Goal: Information Seeking & Learning: Learn about a topic

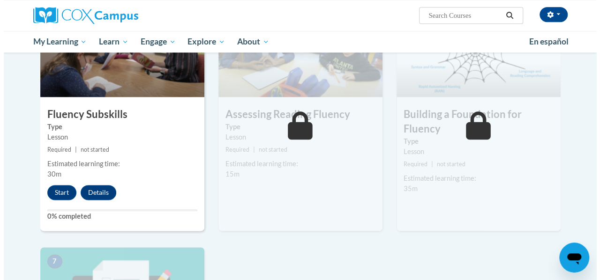
scroll to position [516, 0]
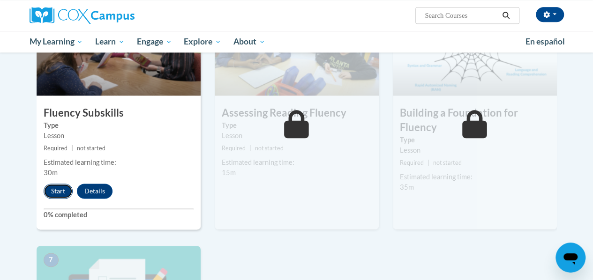
click at [54, 191] on button "Start" at bounding box center [58, 191] width 29 height 15
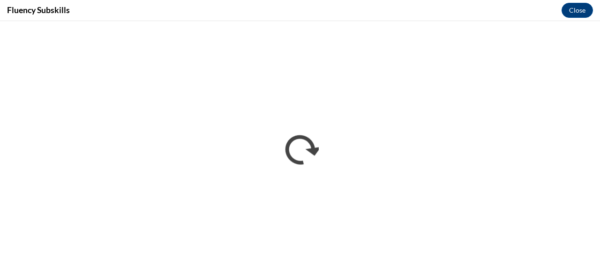
scroll to position [0, 0]
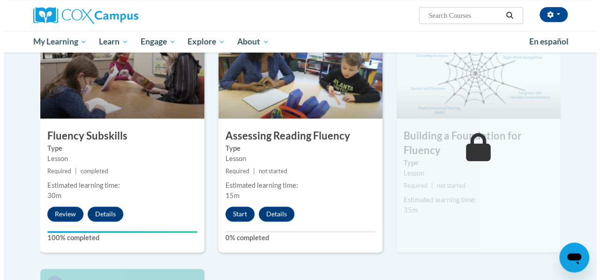
scroll to position [504, 0]
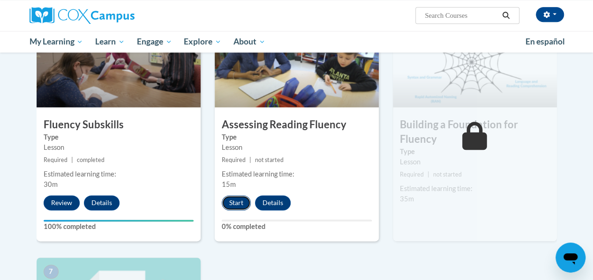
click at [235, 199] on button "Start" at bounding box center [236, 203] width 29 height 15
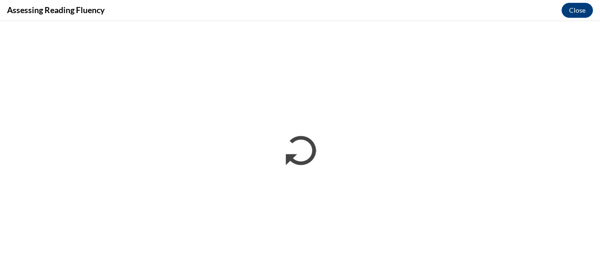
scroll to position [0, 0]
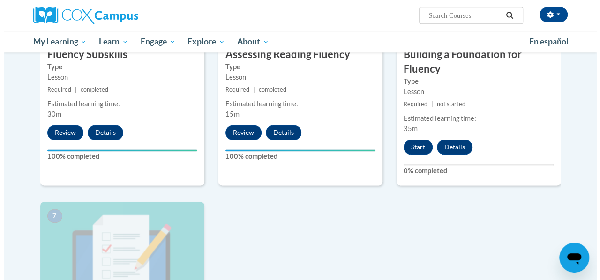
scroll to position [563, 0]
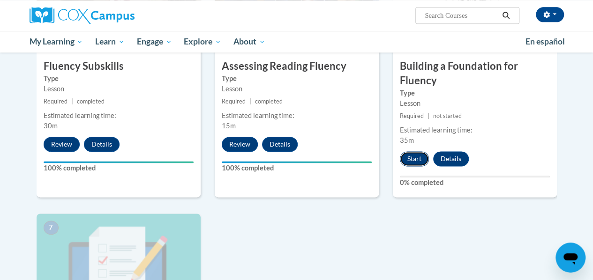
click at [415, 157] on button "Start" at bounding box center [414, 158] width 29 height 15
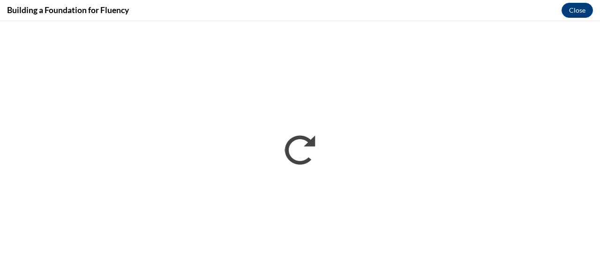
scroll to position [0, 0]
